Goal: Transaction & Acquisition: Purchase product/service

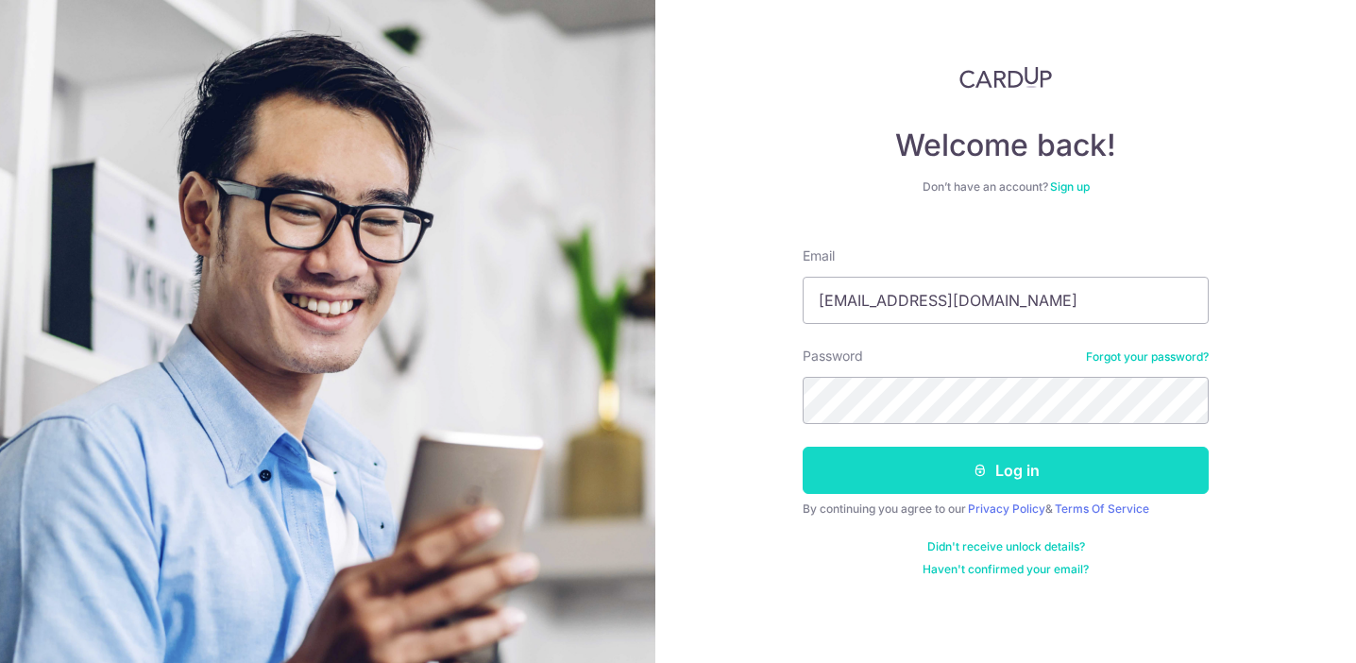
click at [950, 483] on button "Log in" at bounding box center [1006, 470] width 406 height 47
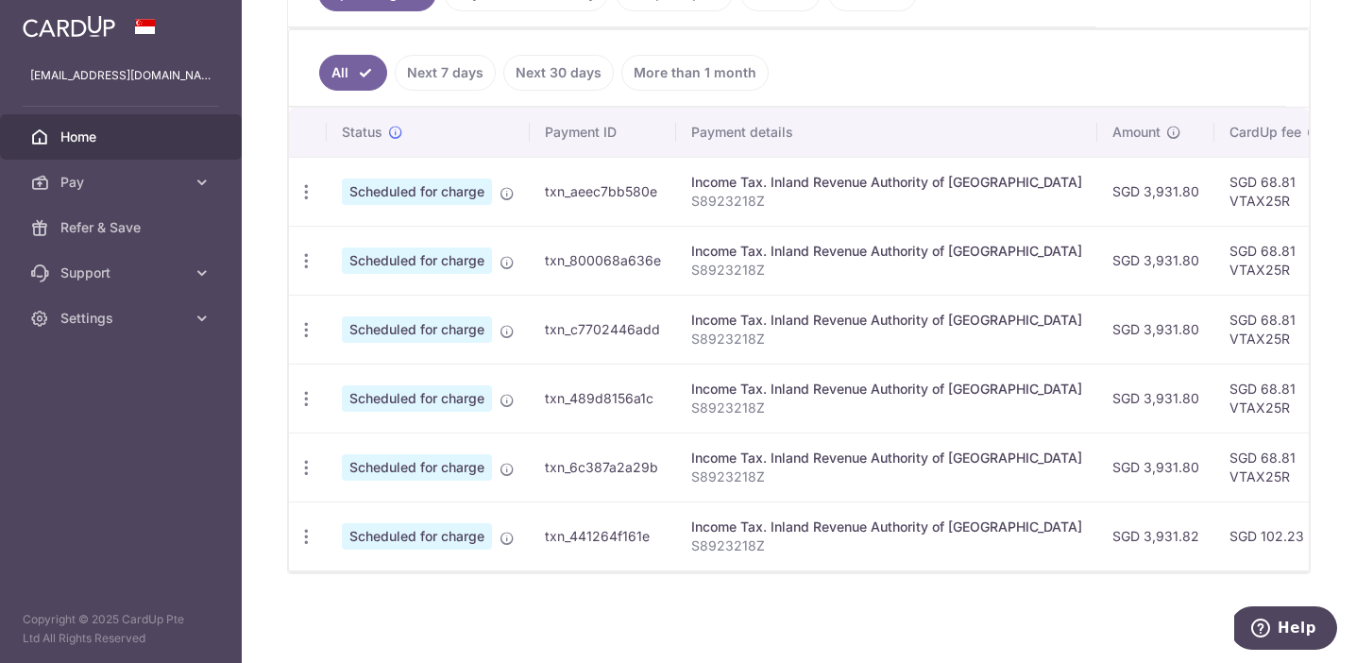
scroll to position [482, 0]
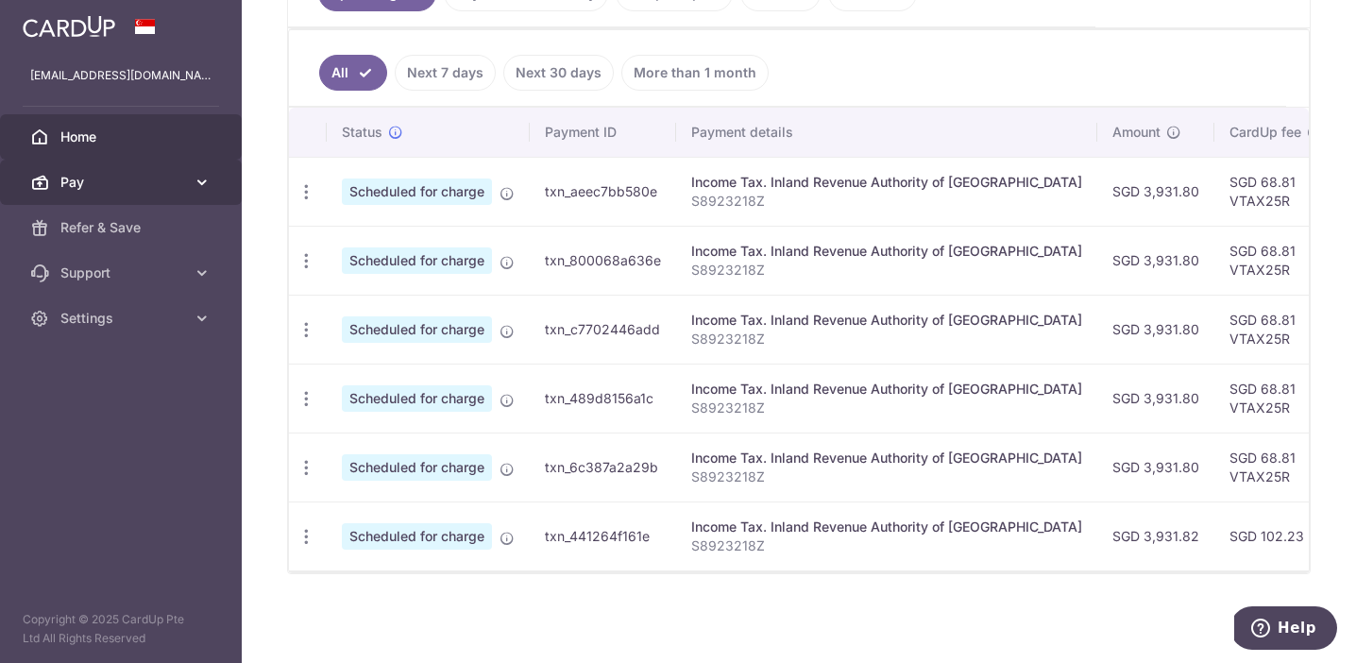
click at [139, 182] on span "Pay" at bounding box center [122, 182] width 125 height 19
click at [129, 183] on span "Pay" at bounding box center [122, 182] width 125 height 19
click at [131, 187] on span "Pay" at bounding box center [122, 182] width 125 height 19
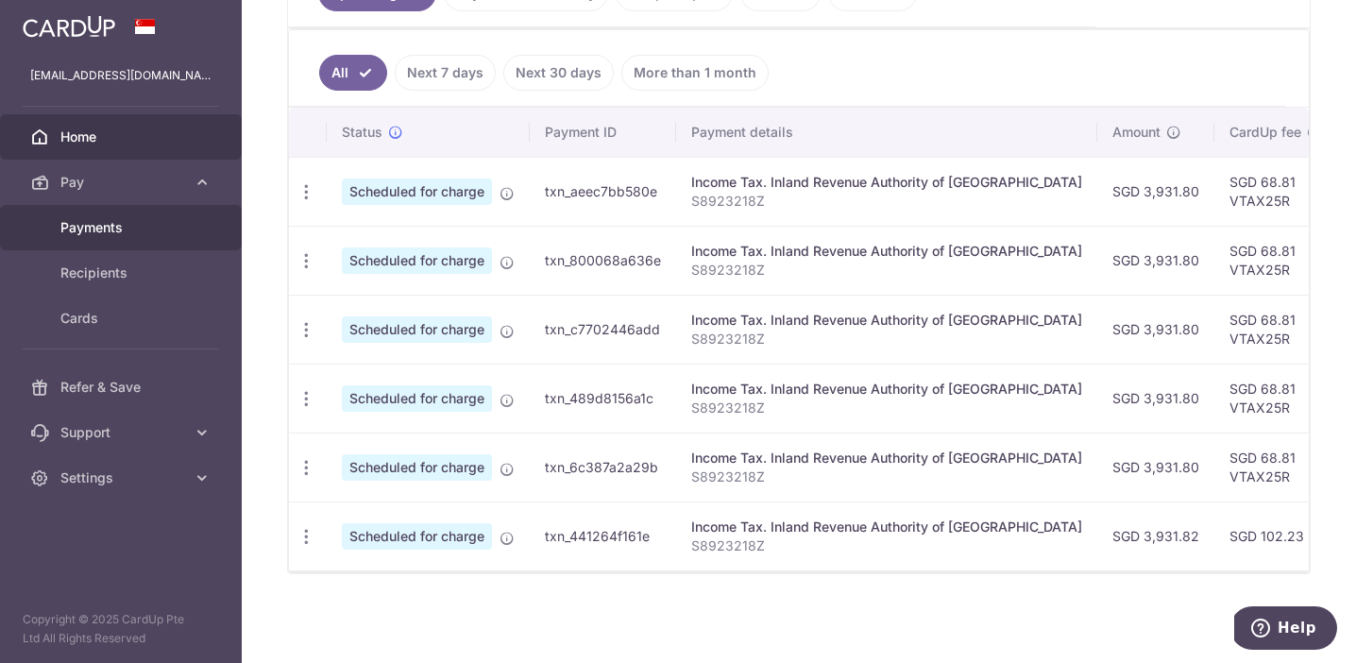
click at [124, 218] on span "Payments" at bounding box center [122, 227] width 125 height 19
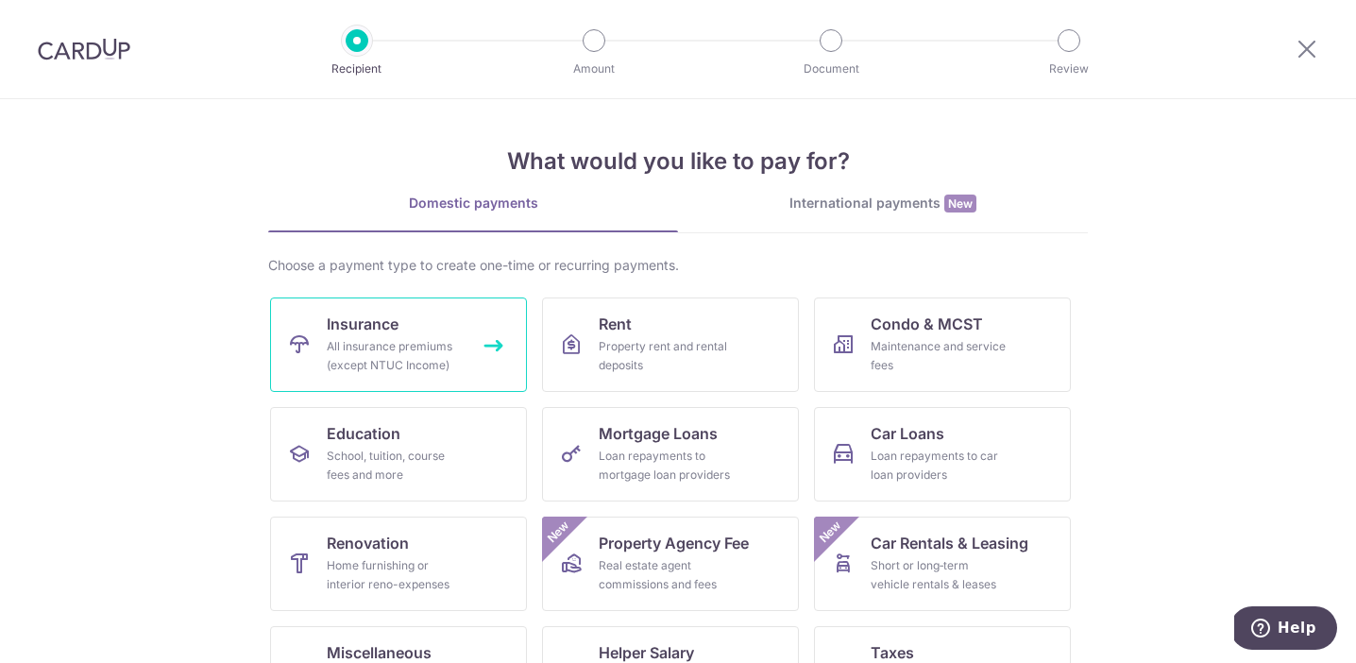
click at [433, 354] on div "All insurance premiums (except NTUC Income)" at bounding box center [395, 356] width 136 height 38
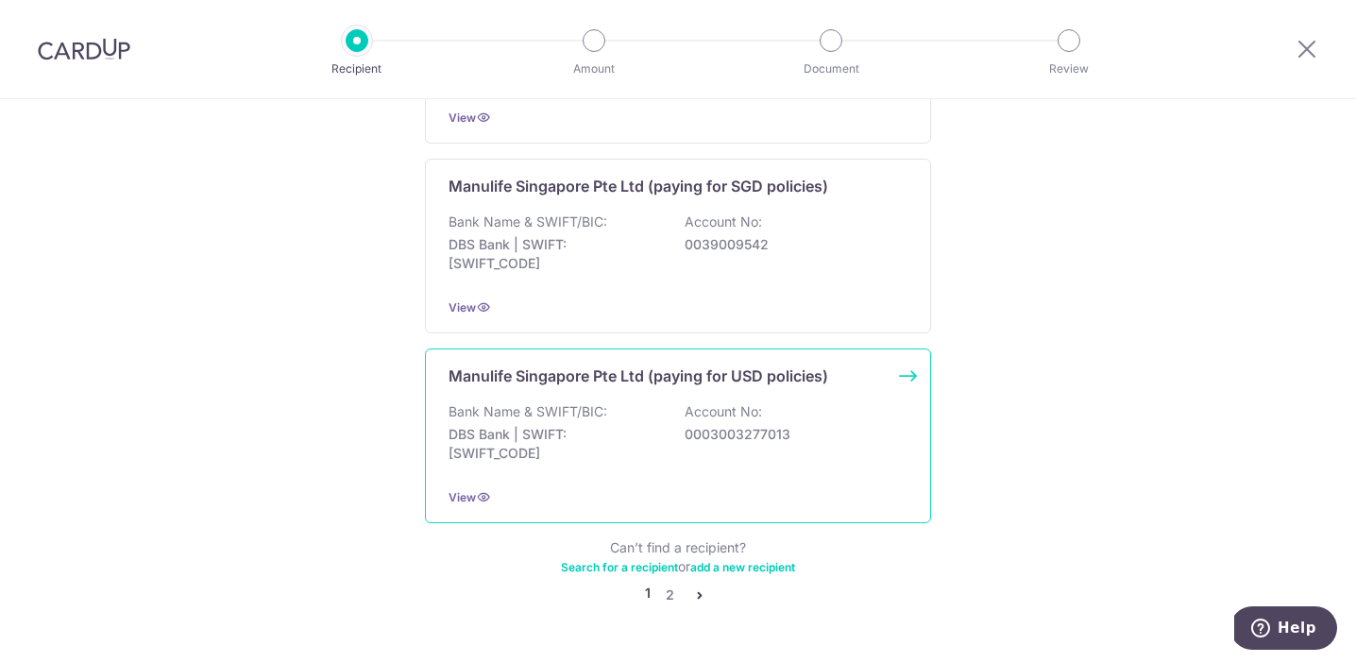
scroll to position [1884, 0]
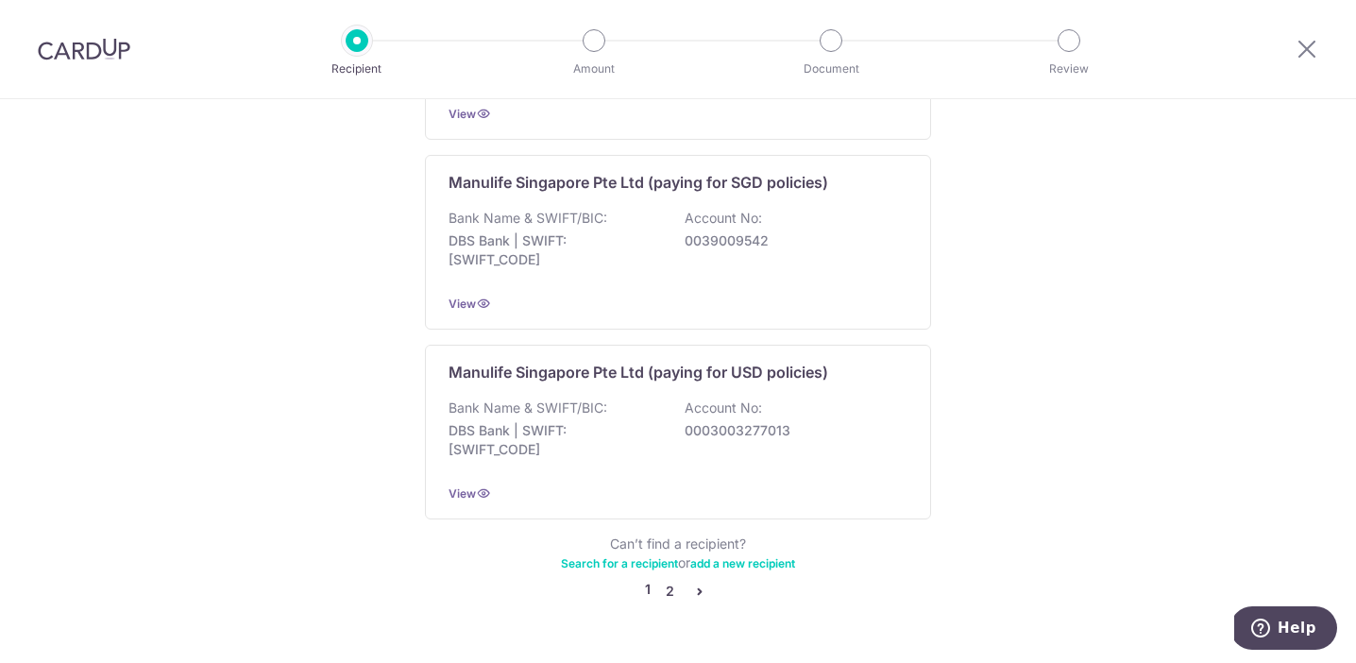
click at [663, 580] on link "2" at bounding box center [669, 591] width 23 height 23
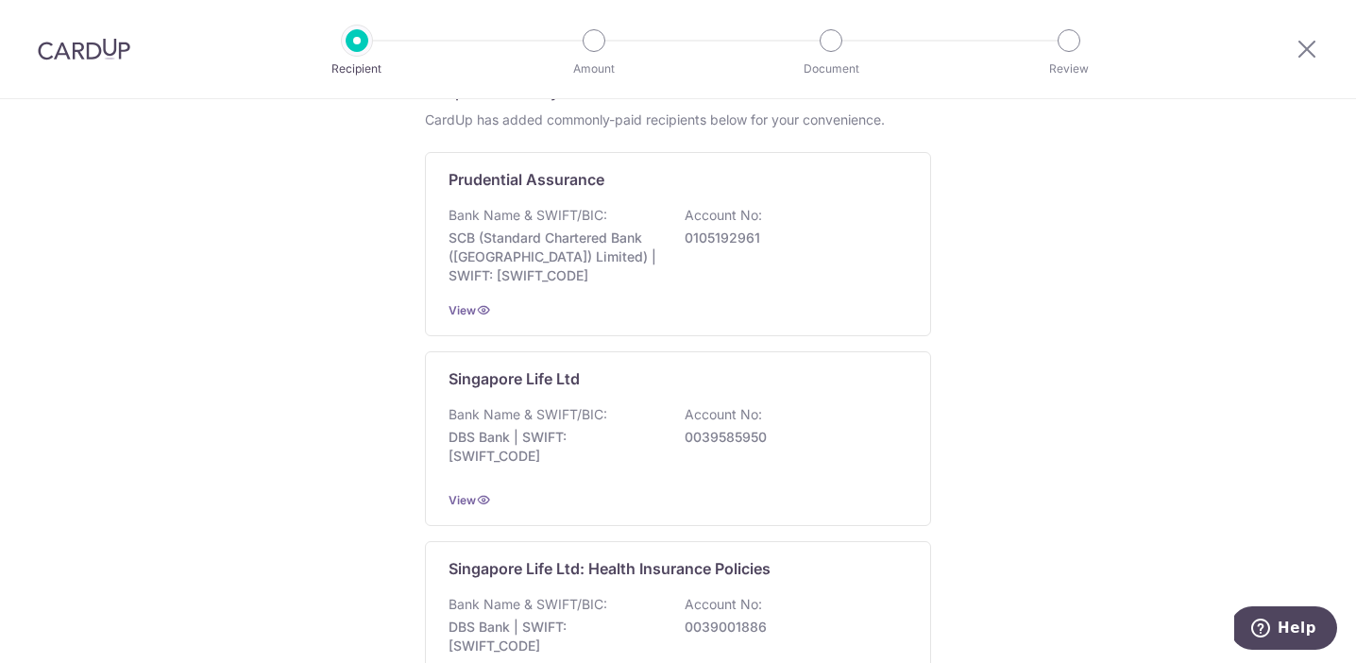
scroll to position [358, 0]
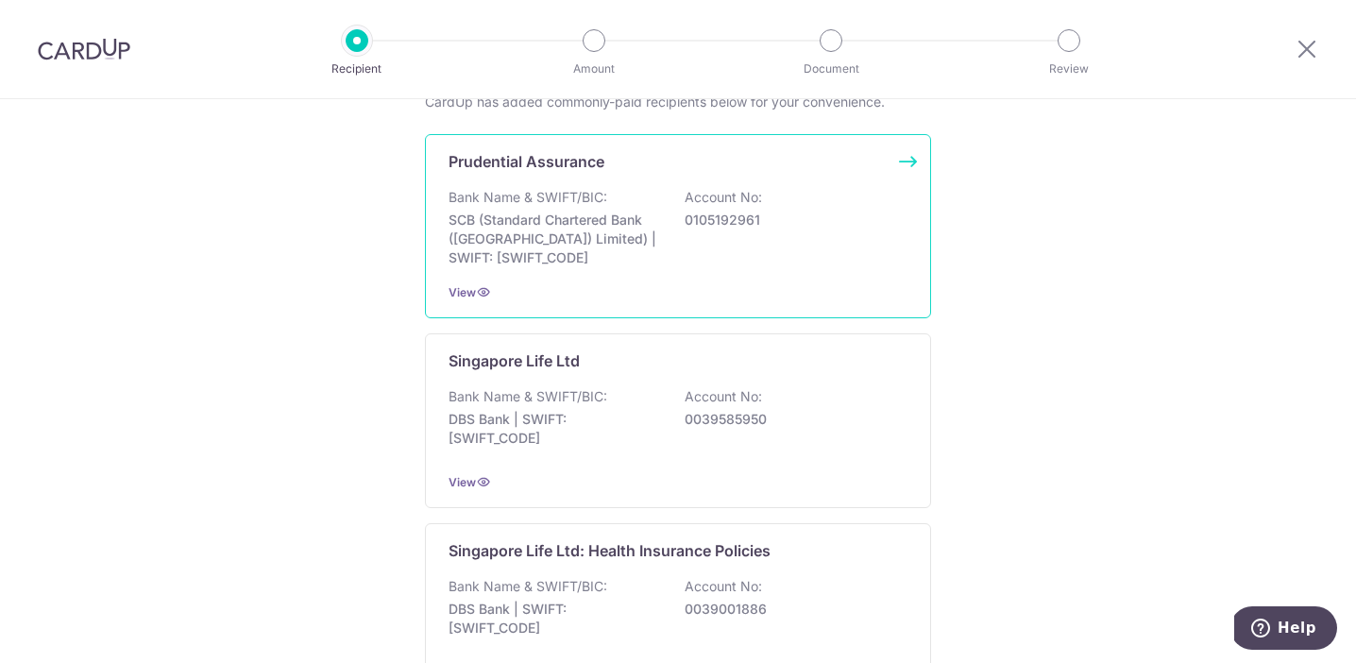
click at [697, 207] on p "Account No:" at bounding box center [723, 197] width 77 height 19
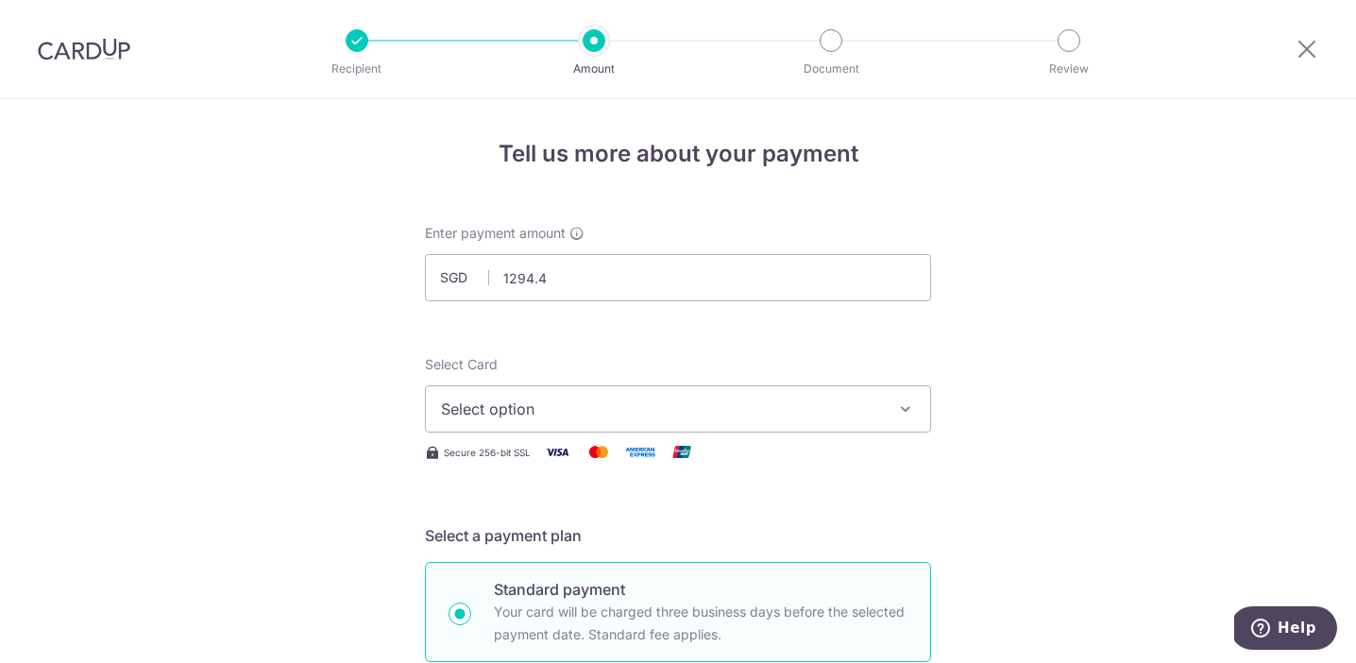
type input "1,294.40"
click at [699, 397] on button "Select option" at bounding box center [678, 408] width 506 height 47
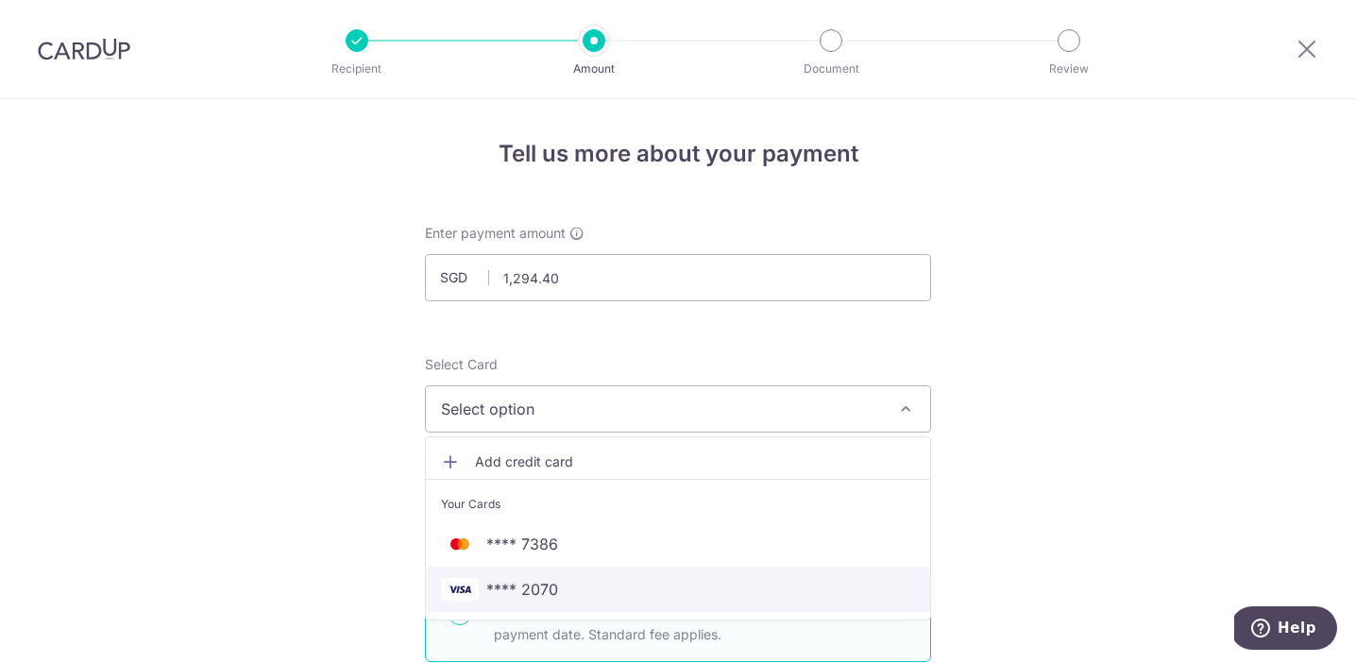
click at [722, 596] on span "**** 2070" at bounding box center [678, 589] width 474 height 23
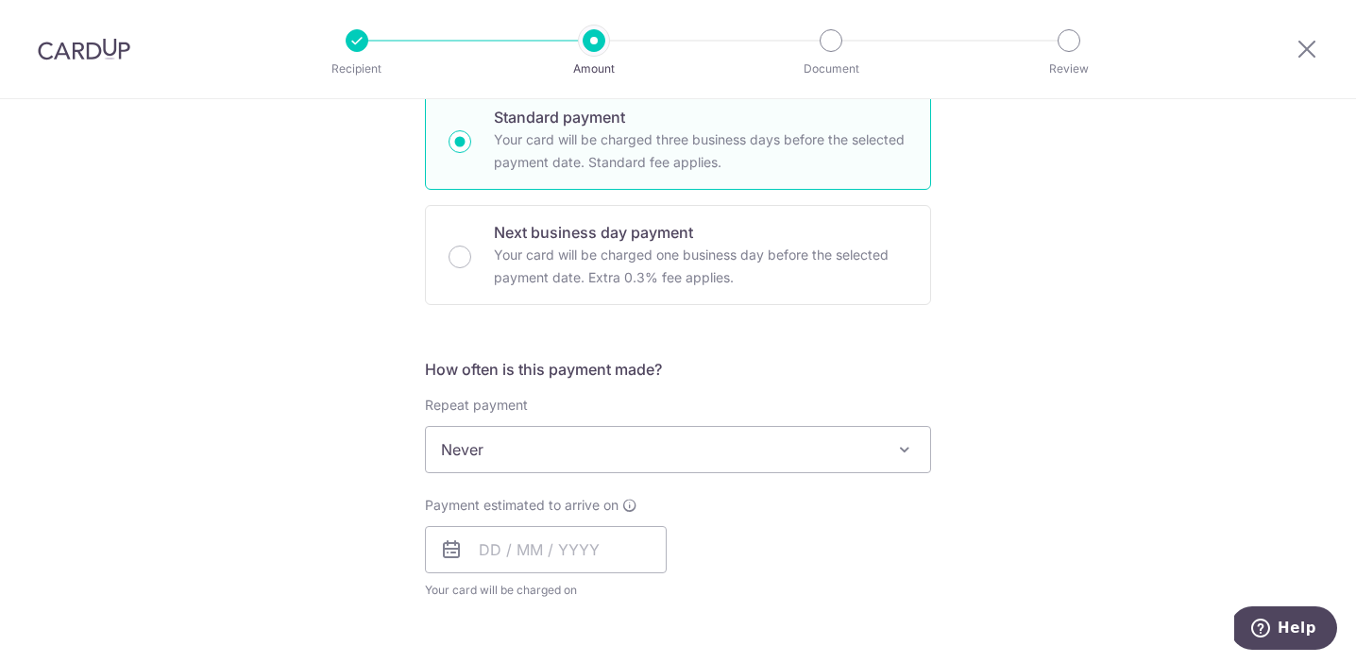
scroll to position [471, 0]
click at [532, 555] on input "text" at bounding box center [546, 550] width 242 height 47
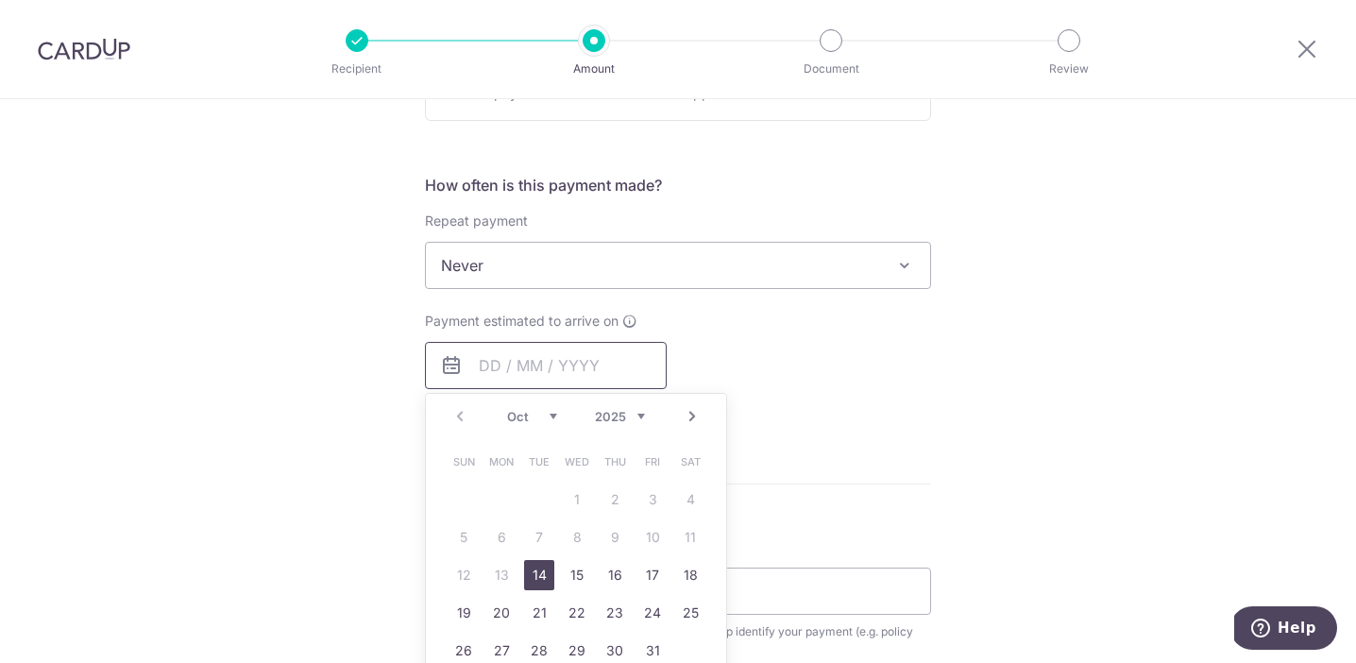
scroll to position [657, 0]
click at [533, 559] on link "14" at bounding box center [539, 574] width 30 height 30
type input "[DATE]"
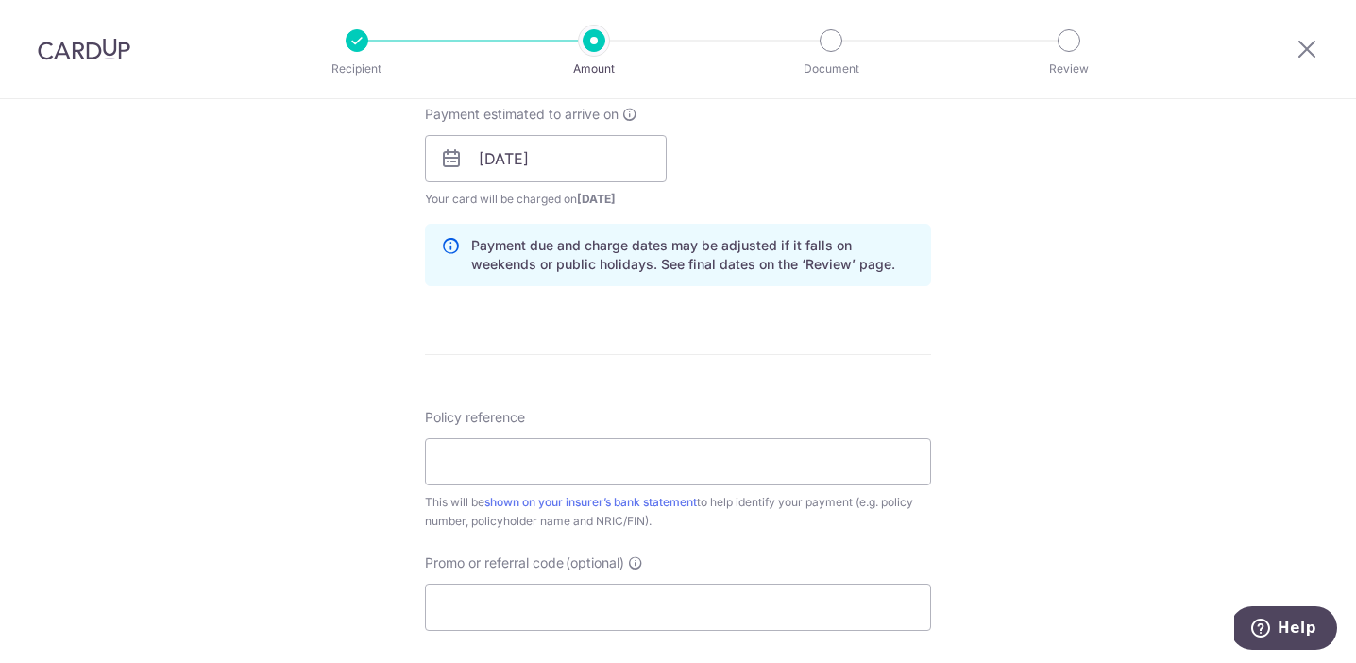
scroll to position [866, 0]
click at [561, 459] on input "Policy reference" at bounding box center [678, 458] width 506 height 47
paste input "37046656"
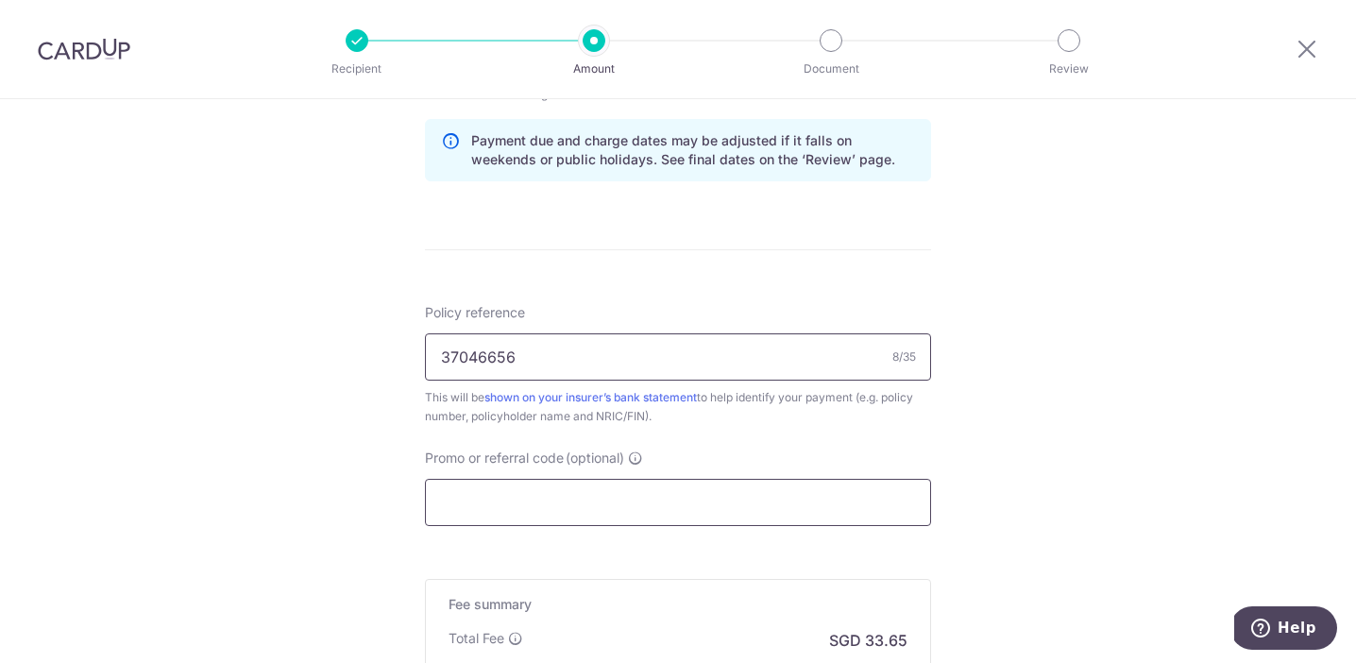
scroll to position [969, 0]
type input "37046656"
click at [607, 494] on input "Promo or referral code (optional)" at bounding box center [678, 501] width 506 height 47
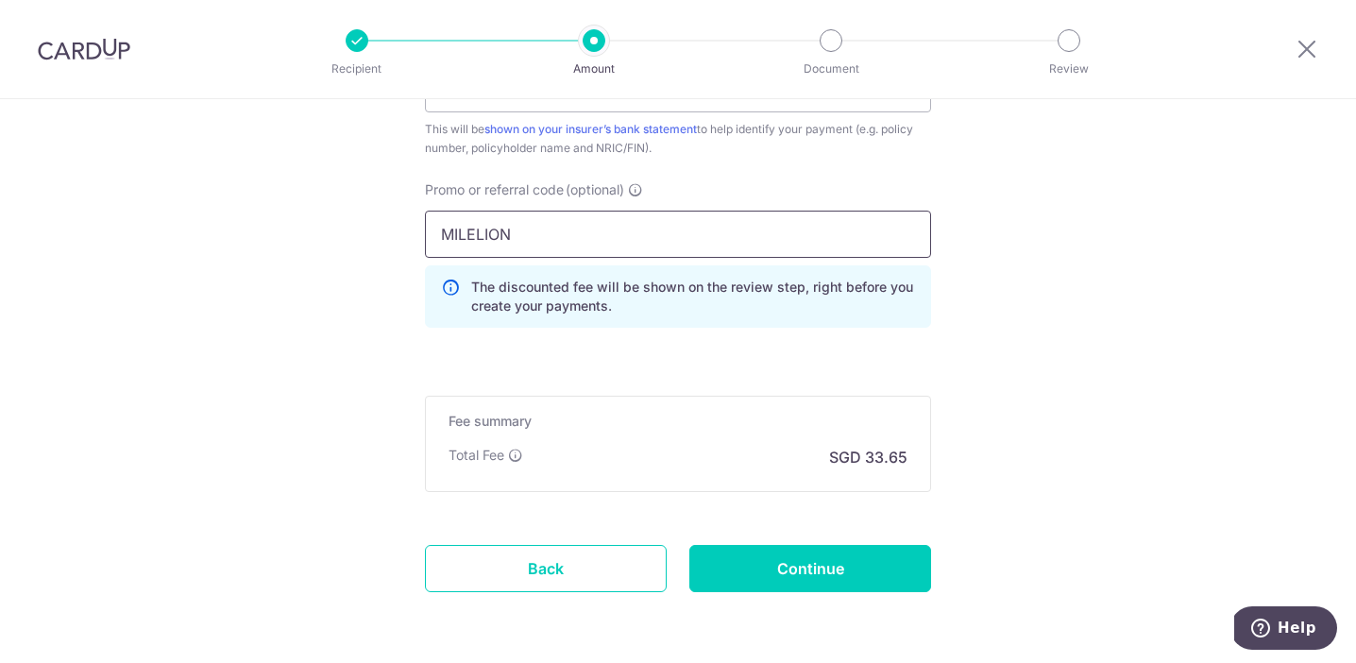
scroll to position [1252, 0]
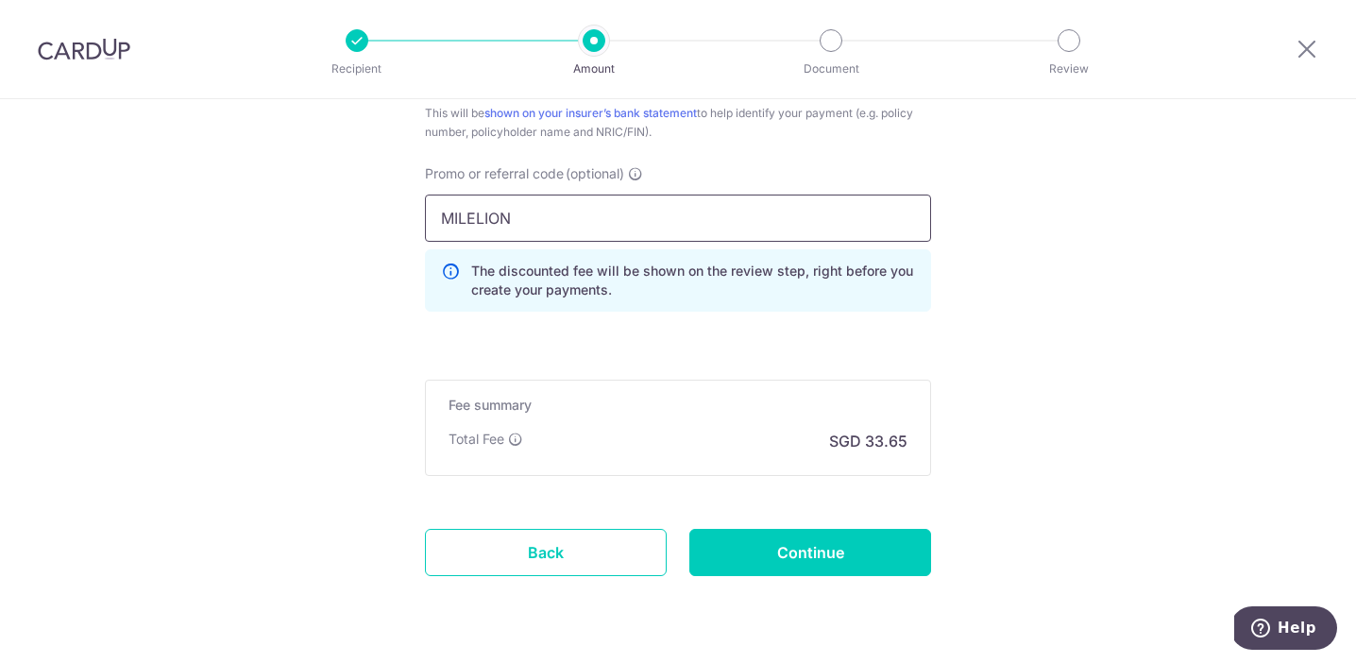
type input "MILELION"
click at [620, 210] on input "MILELION" at bounding box center [678, 218] width 506 height 47
click at [797, 550] on input "Continue" at bounding box center [810, 552] width 242 height 47
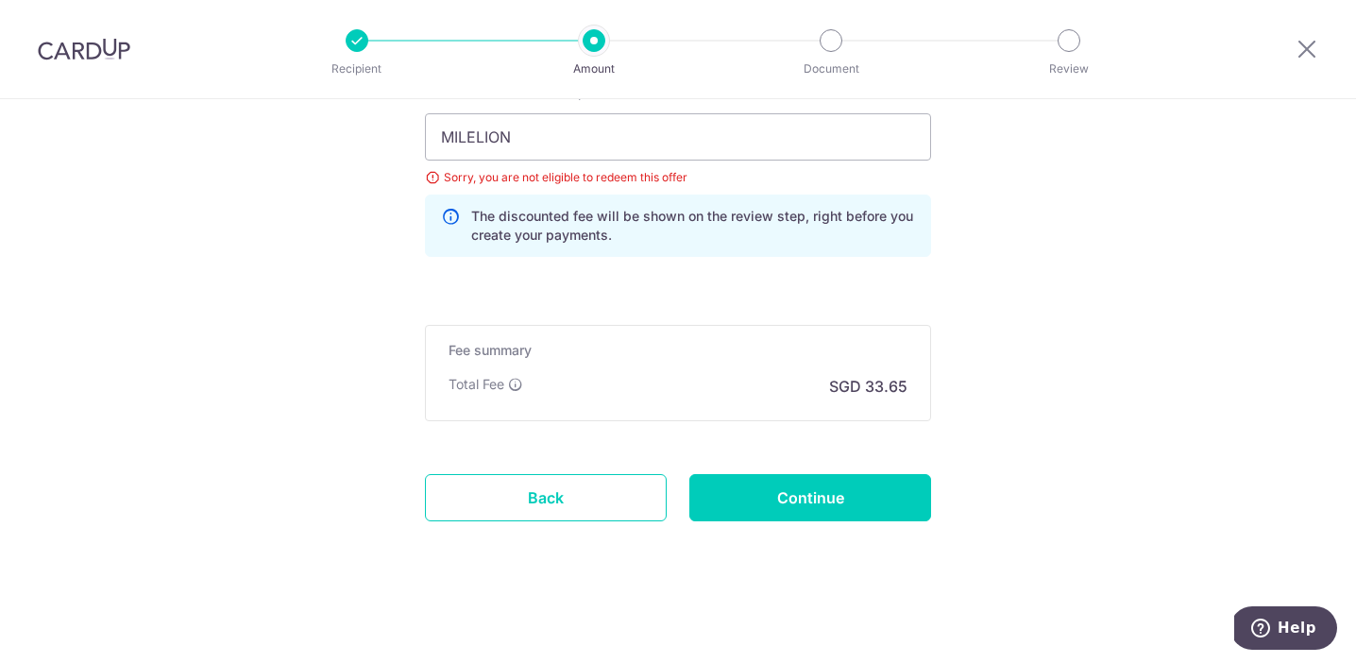
click at [838, 110] on div "Promo or referral code (optional) [GEOGRAPHIC_DATA] Sorry, you are not eligible…" at bounding box center [678, 170] width 506 height 174
click at [821, 137] on input "MILELION" at bounding box center [678, 136] width 506 height 47
type input "REC185"
click at [432, 186] on div "Sorry, you are not eligible to redeem this offer" at bounding box center [678, 177] width 506 height 19
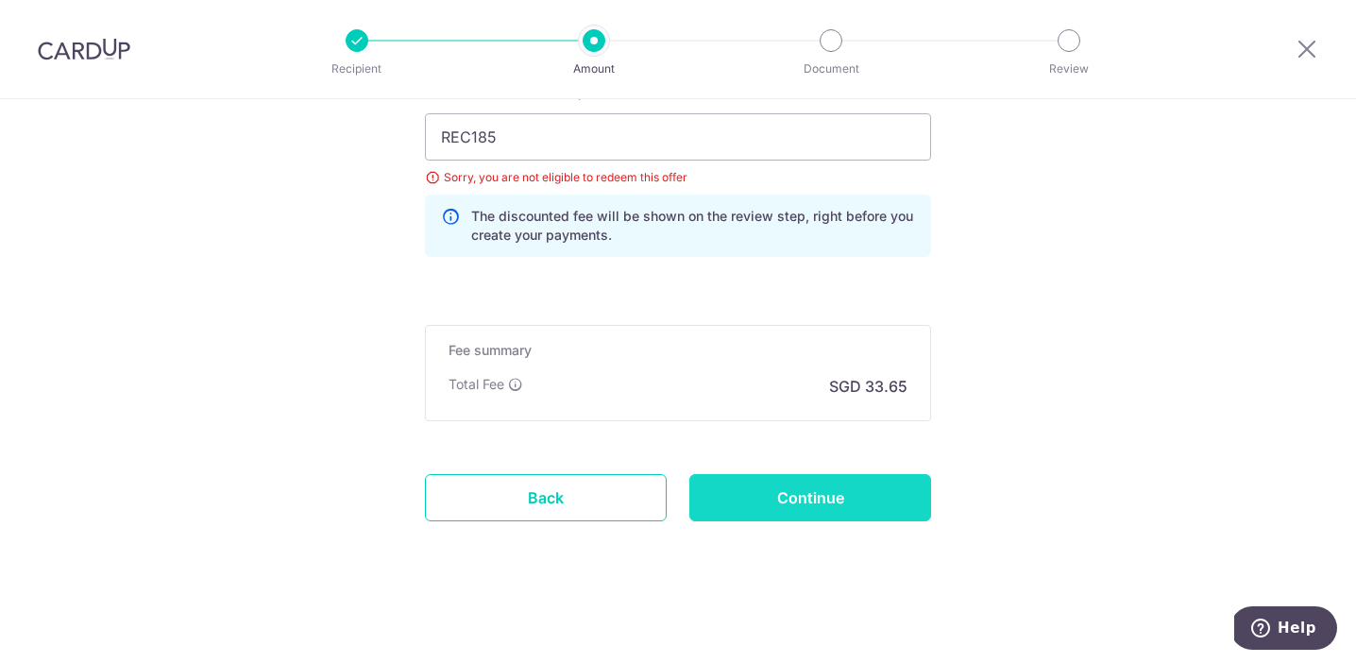
click at [804, 504] on input "Continue" at bounding box center [810, 497] width 242 height 47
click at [741, 481] on input "Continue" at bounding box center [810, 497] width 242 height 47
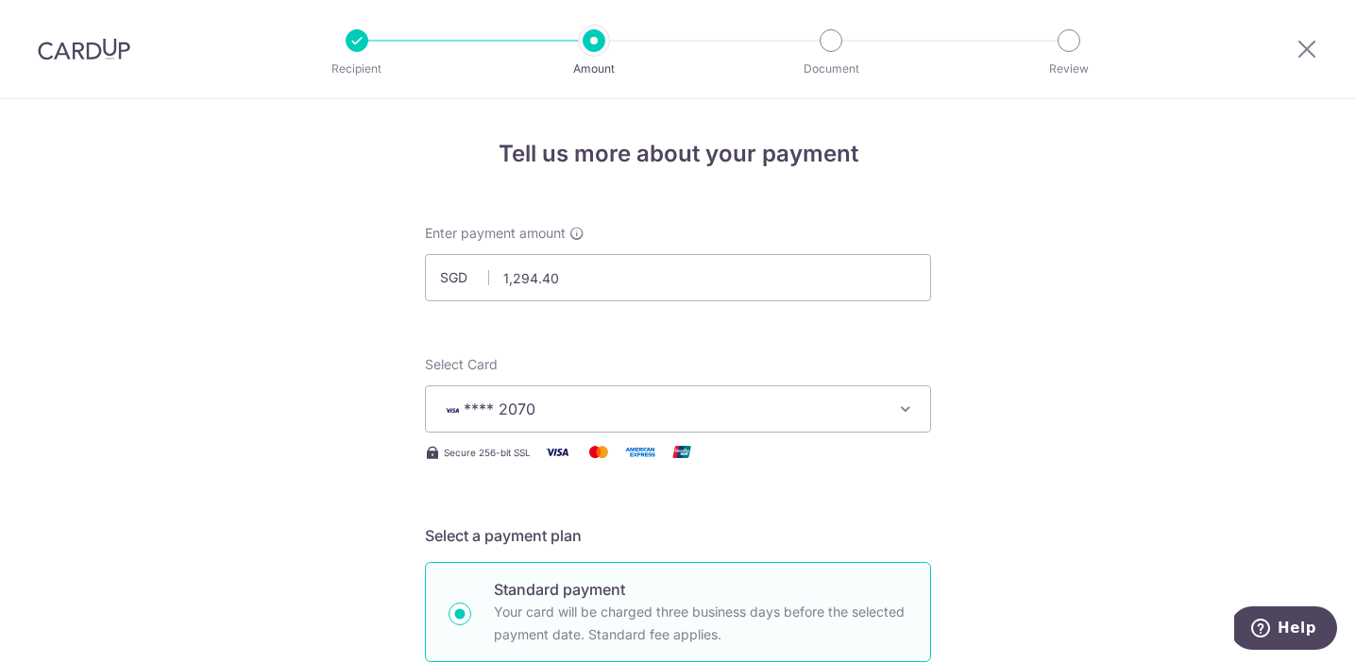
scroll to position [1333, 0]
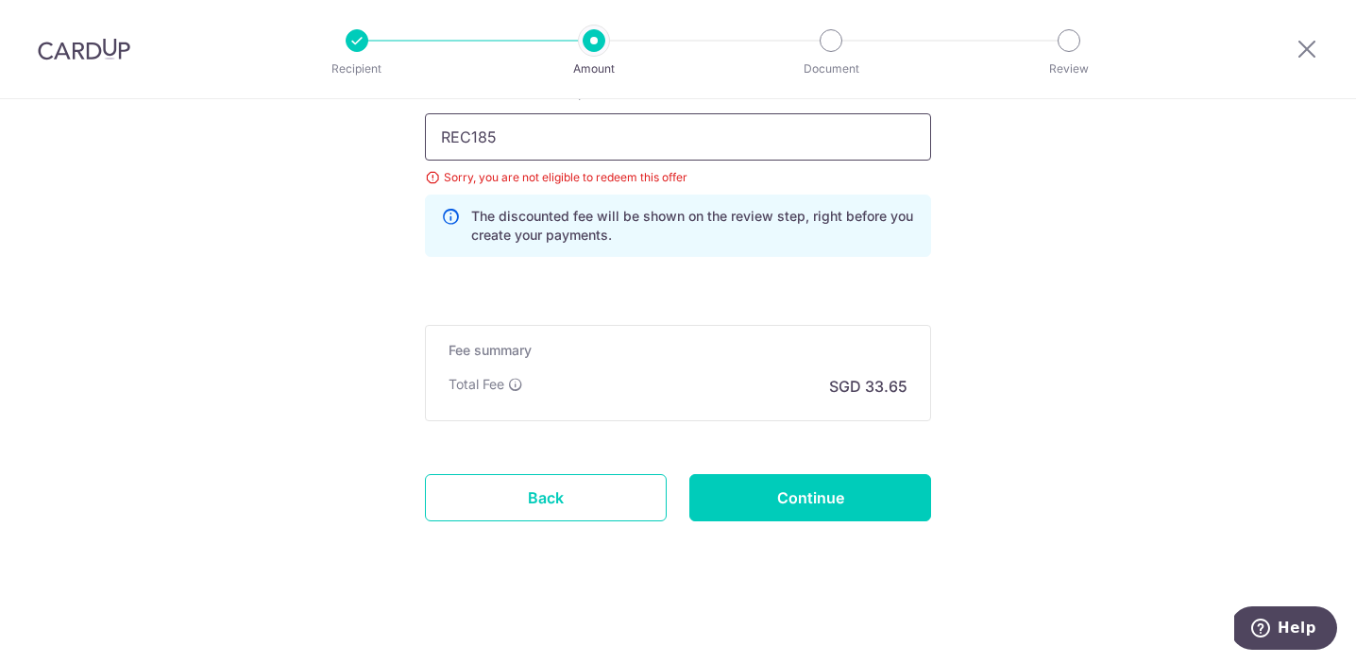
click at [594, 147] on input "REC185" at bounding box center [678, 136] width 506 height 47
type input "OFF225"
click at [806, 495] on input "Continue" at bounding box center [810, 497] width 242 height 47
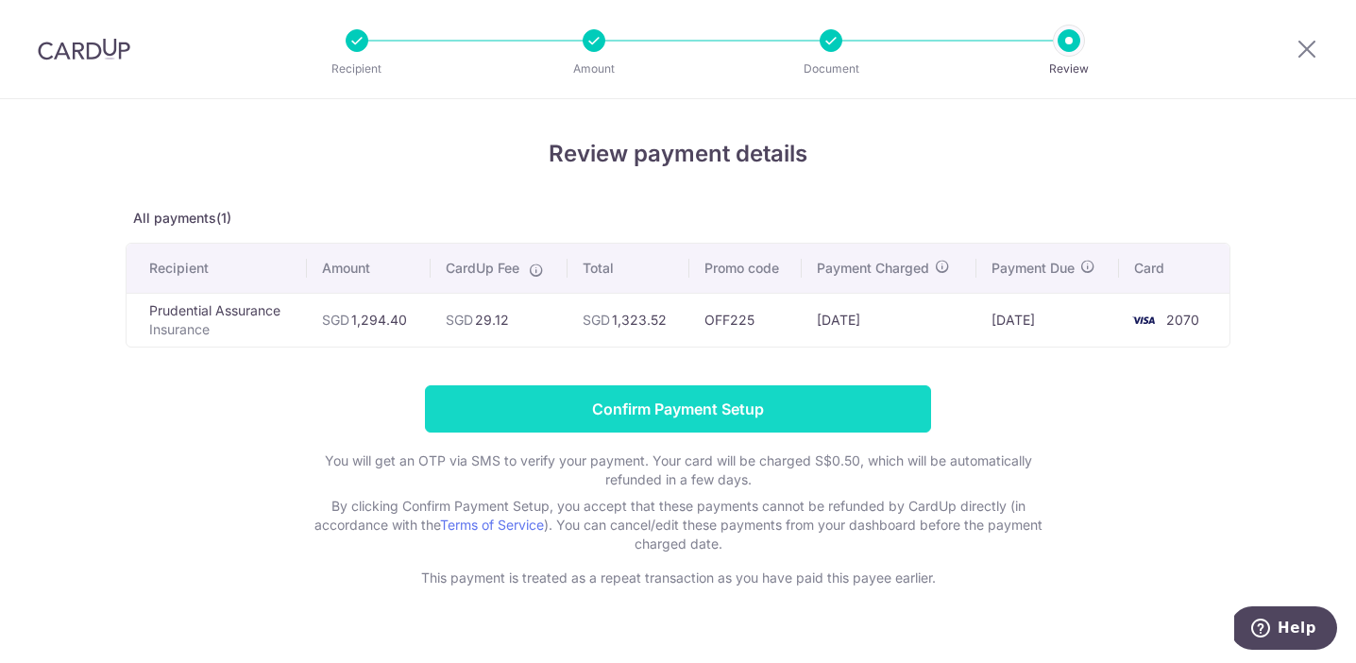
click at [847, 419] on input "Confirm Payment Setup" at bounding box center [678, 408] width 506 height 47
